Goal: Navigation & Orientation: Find specific page/section

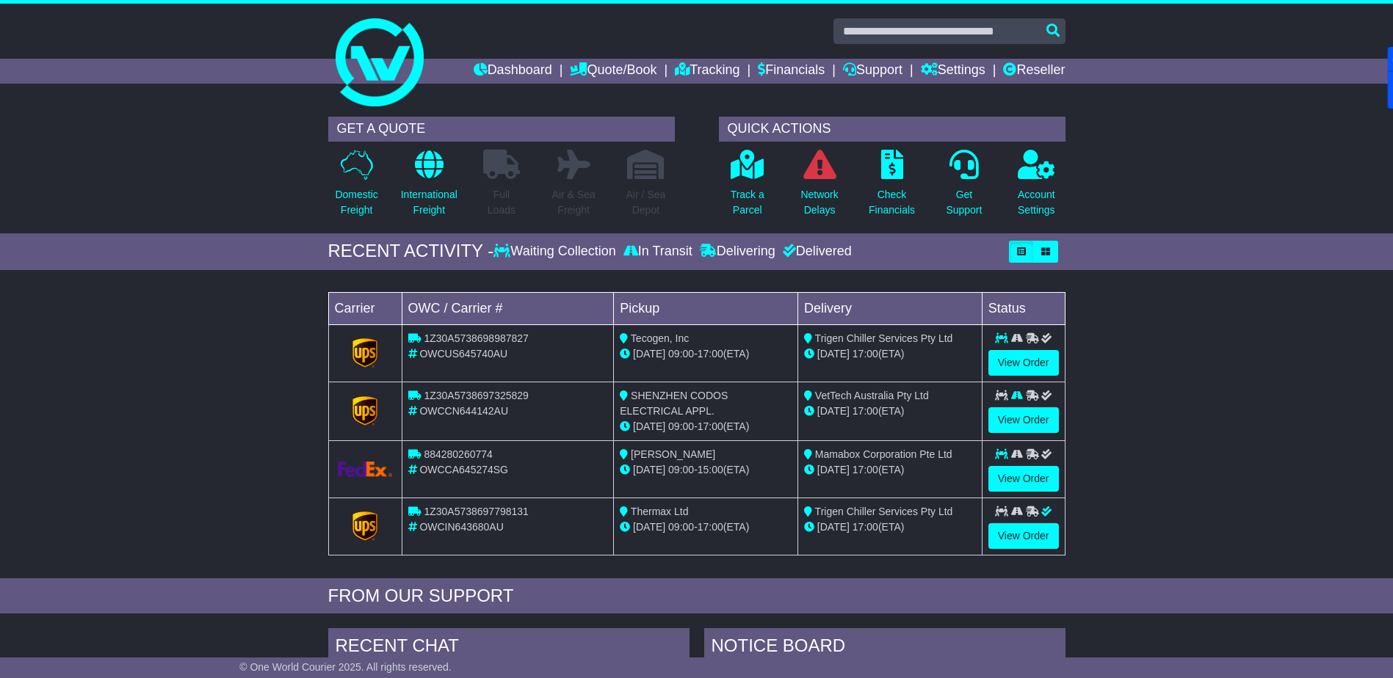
click at [494, 67] on link "Dashboard" at bounding box center [512, 71] width 79 height 25
click at [492, 63] on link "Dashboard" at bounding box center [512, 71] width 79 height 25
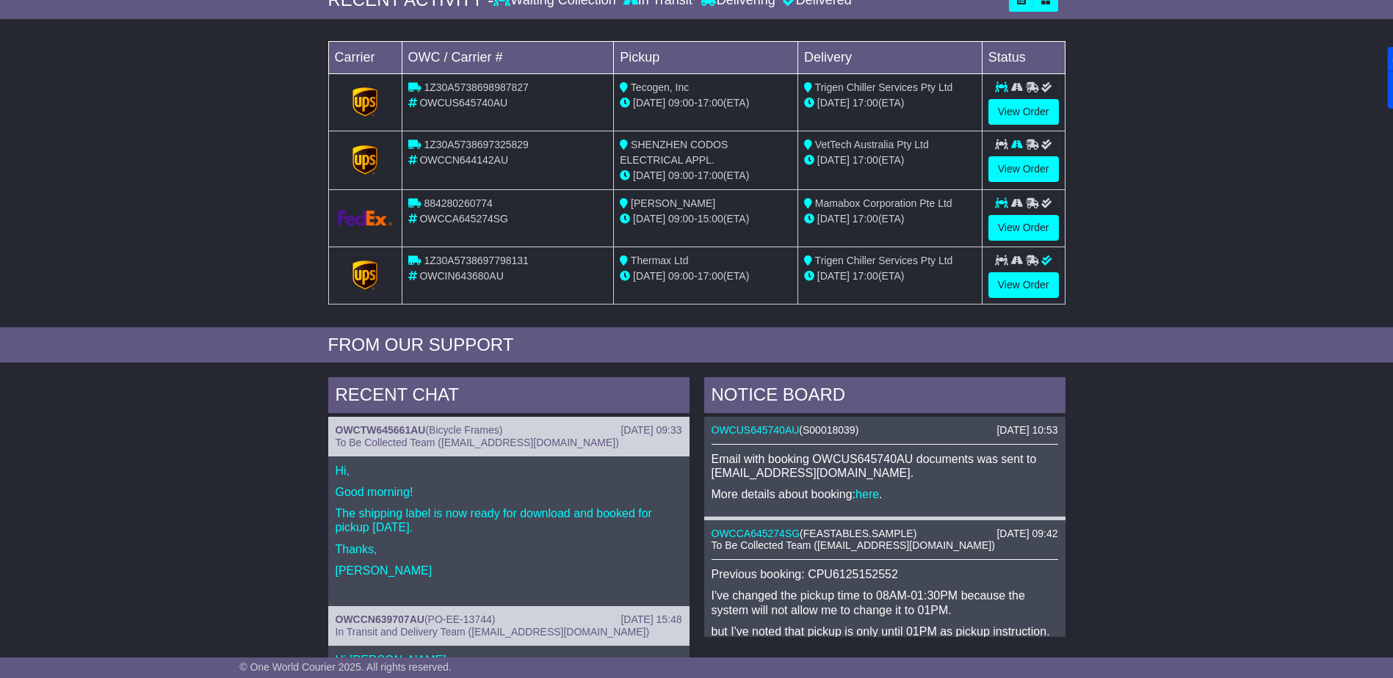
scroll to position [92, 0]
